Goal: Navigation & Orientation: Find specific page/section

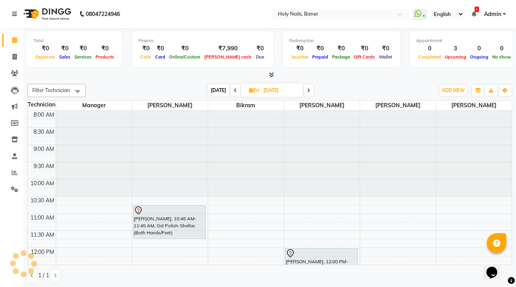
click at [228, 21] on nav "08047224946 Select Location × Holy Nails, Baner WhatsApp Status ✕ Status: Conne…" at bounding box center [258, 14] width 516 height 28
click at [276, 12] on input "text" at bounding box center [332, 15] width 113 height 8
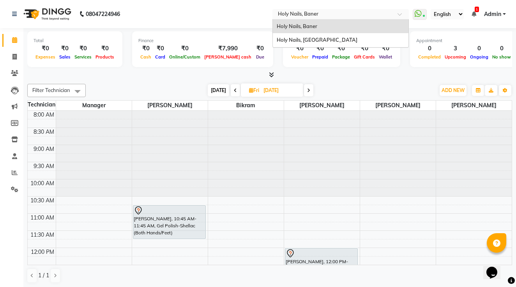
click at [277, 41] on span "Holy Nails, [GEOGRAPHIC_DATA]" at bounding box center [317, 40] width 81 height 6
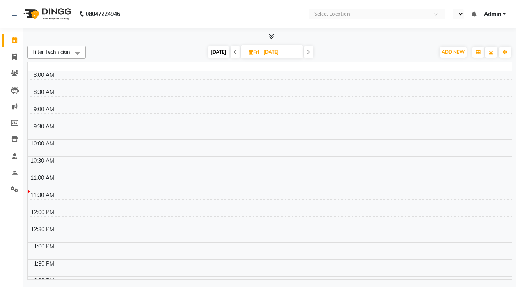
select select "en"
